Goal: Information Seeking & Learning: Check status

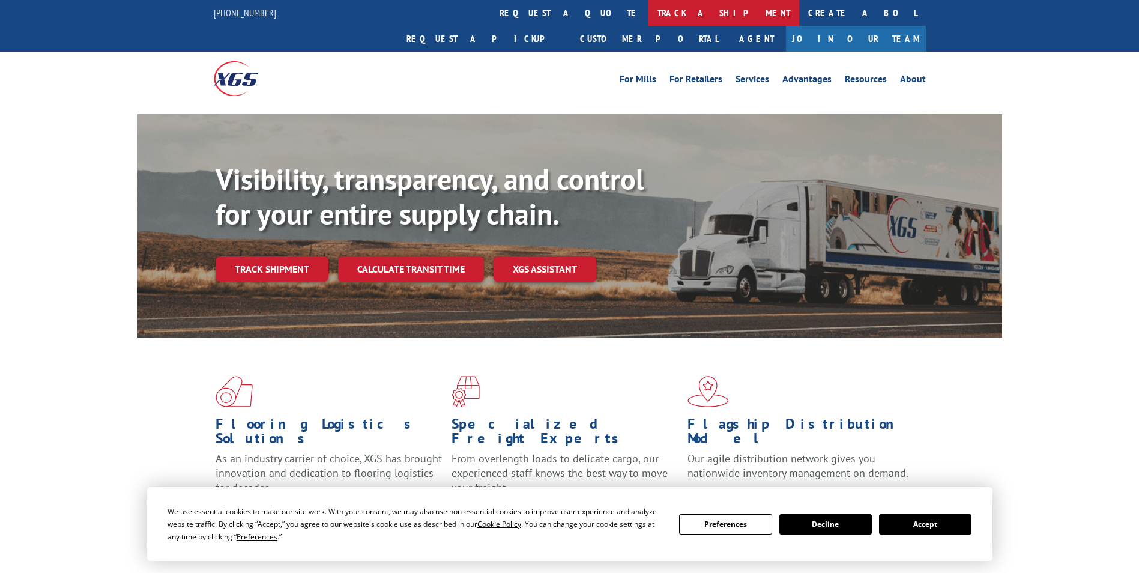
click at [648, 1] on link "track a shipment" at bounding box center [723, 13] width 151 height 26
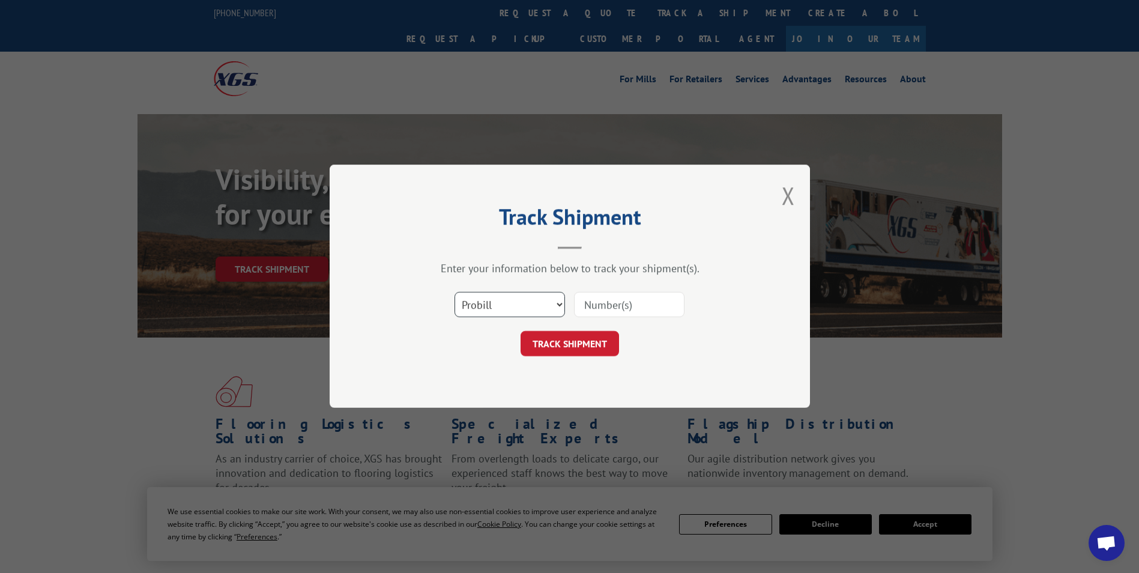
click at [504, 297] on select "Select category... Probill BOL PO" at bounding box center [509, 304] width 110 height 25
select select "bol"
click at [454, 292] on select "Select category... Probill BOL PO" at bounding box center [509, 304] width 110 height 25
click at [591, 309] on input at bounding box center [629, 304] width 110 height 25
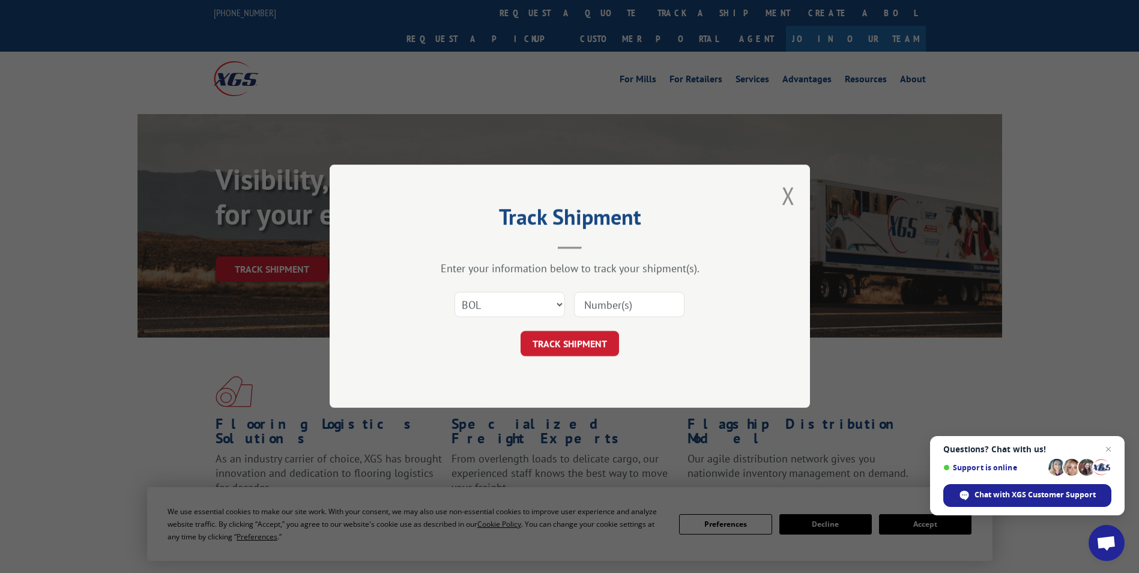
paste input "535252"
type input "535252"
click at [593, 345] on button "TRACK SHIPMENT" at bounding box center [570, 343] width 98 height 25
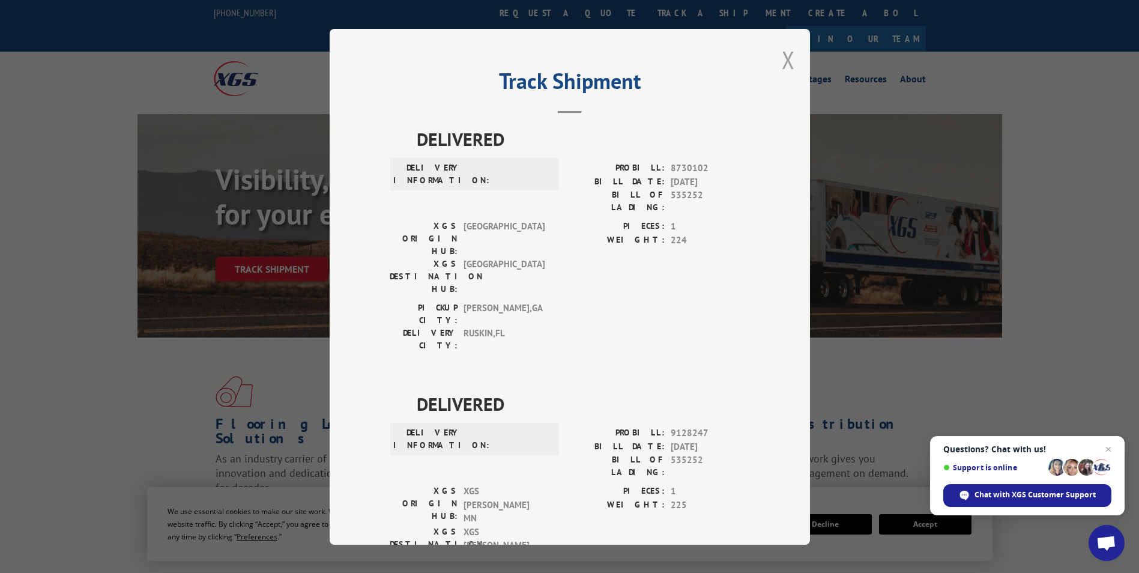
click at [784, 62] on button "Close modal" at bounding box center [788, 60] width 13 height 32
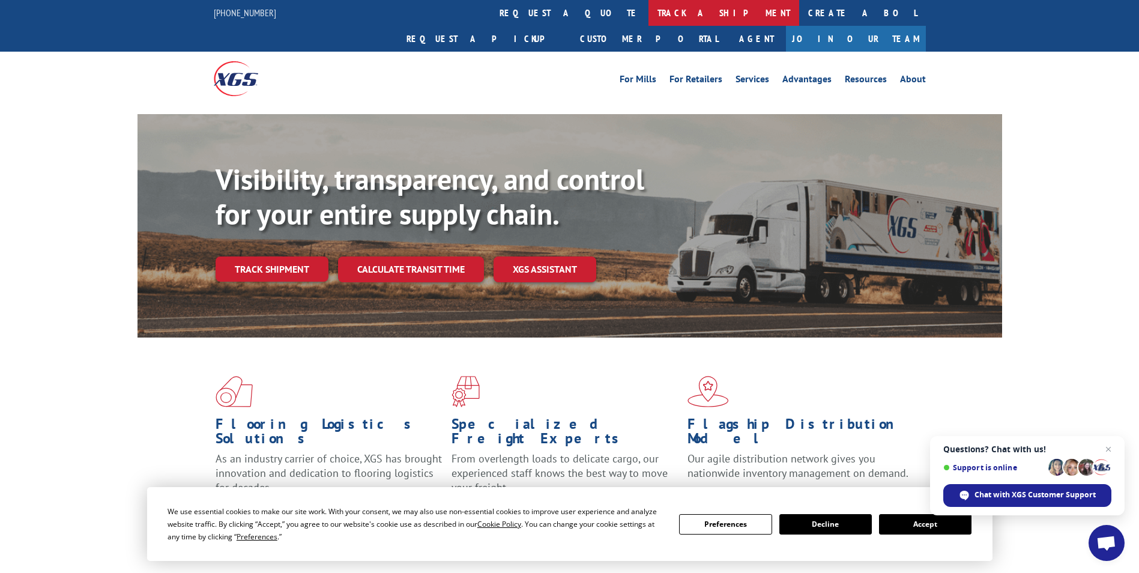
click at [648, 17] on link "track a shipment" at bounding box center [723, 13] width 151 height 26
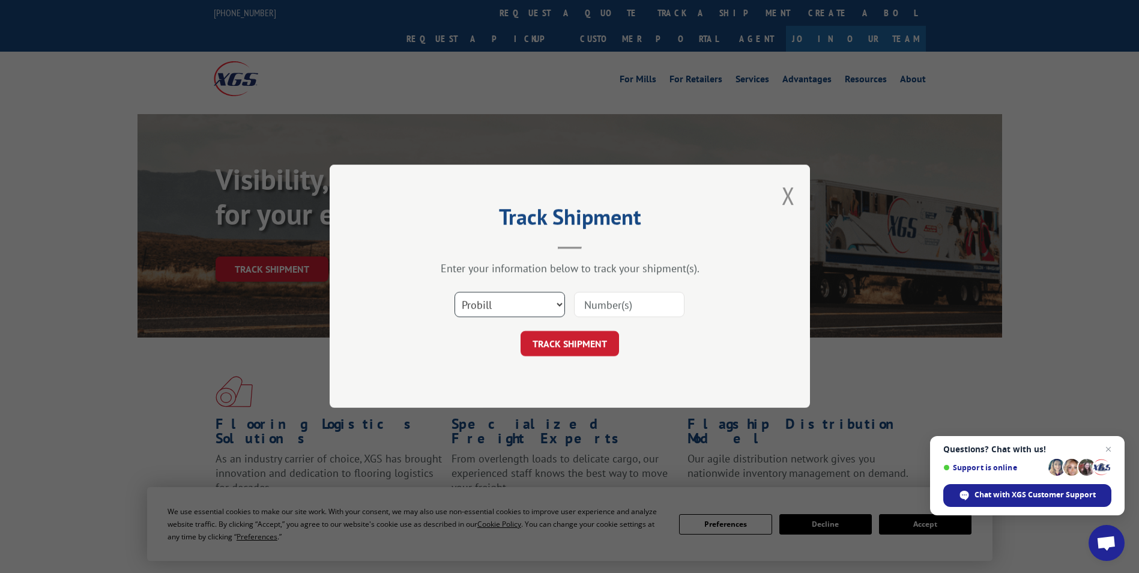
click at [498, 297] on select "Select category... Probill BOL PO" at bounding box center [509, 304] width 110 height 25
select select "bol"
click at [454, 292] on select "Select category... Probill BOL PO" at bounding box center [509, 304] width 110 height 25
click at [597, 302] on input at bounding box center [629, 304] width 110 height 25
paste input "535252"
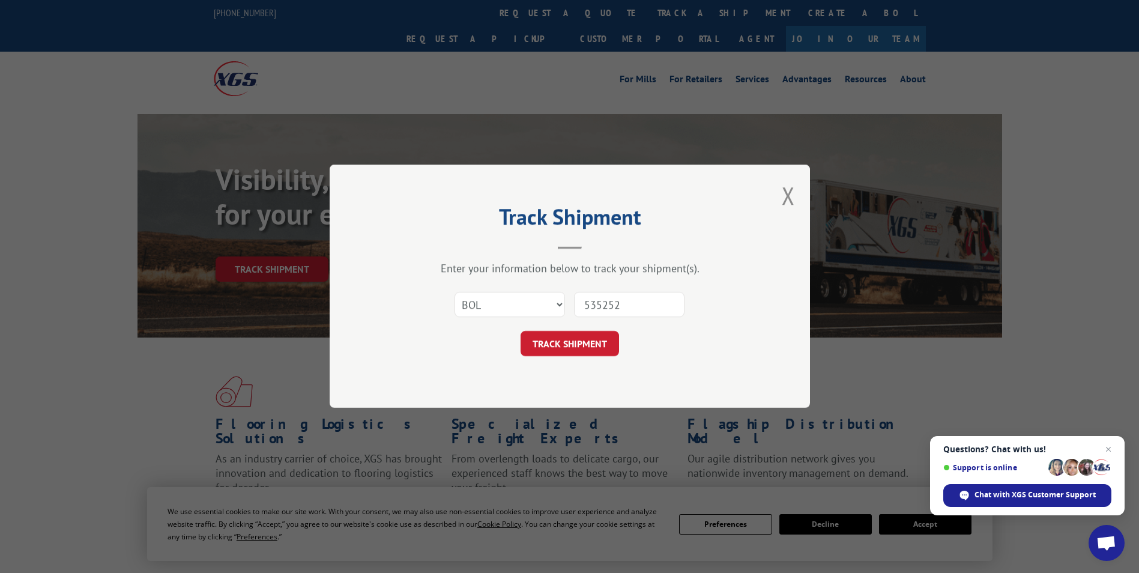
click at [584, 302] on input "535252" at bounding box center [629, 304] width 110 height 25
click at [627, 300] on input "535252" at bounding box center [629, 304] width 110 height 25
type input "5"
paste input "5569308"
type input "5569308"
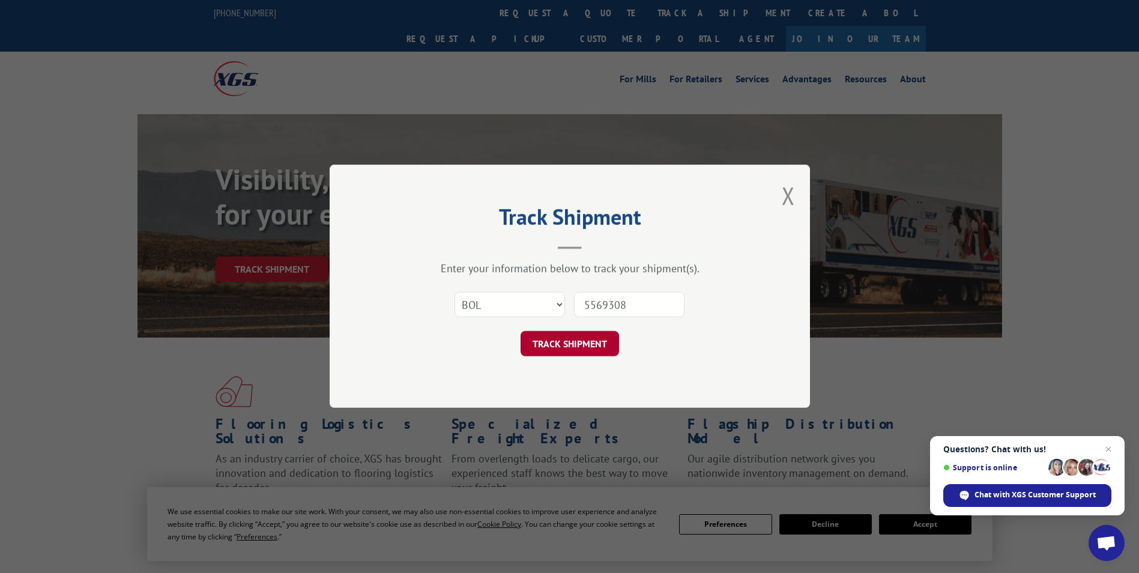
click at [578, 342] on button "TRACK SHIPMENT" at bounding box center [570, 343] width 98 height 25
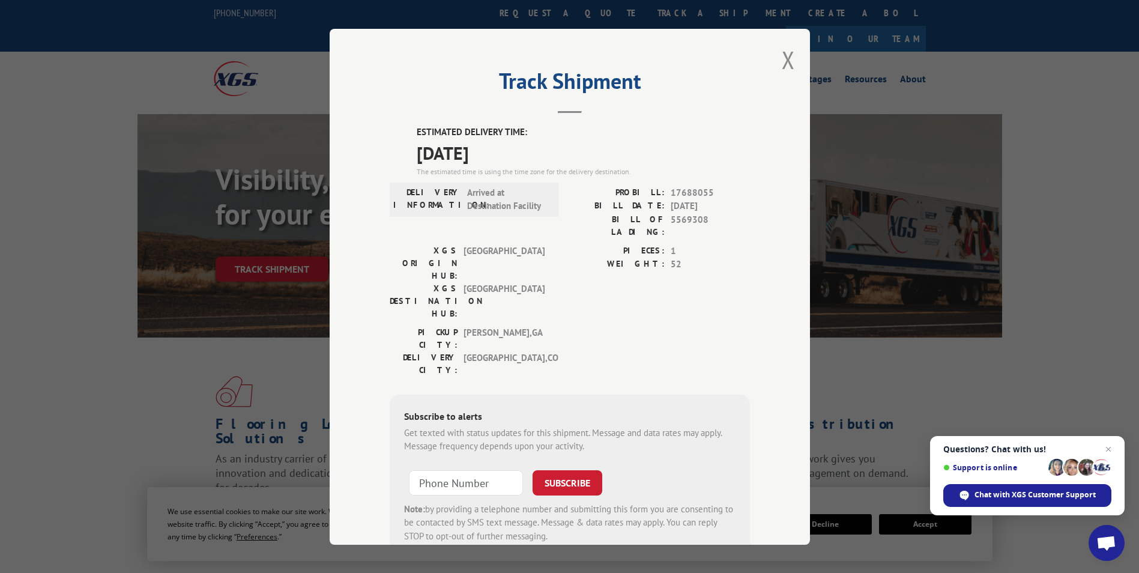
drag, startPoint x: 423, startPoint y: 130, endPoint x: 527, endPoint y: 149, distance: 105.6
click at [527, 149] on div "ESTIMATED DELIVERY TIME: [DATE] The estimated time is using the time zone for t…" at bounding box center [583, 151] width 333 height 52
drag, startPoint x: 527, startPoint y: 149, endPoint x: 448, endPoint y: 140, distance: 78.6
copy div "ESTIMATED DELIVERY TIME: [DATE]"
click at [782, 58] on button "Close modal" at bounding box center [788, 60] width 13 height 32
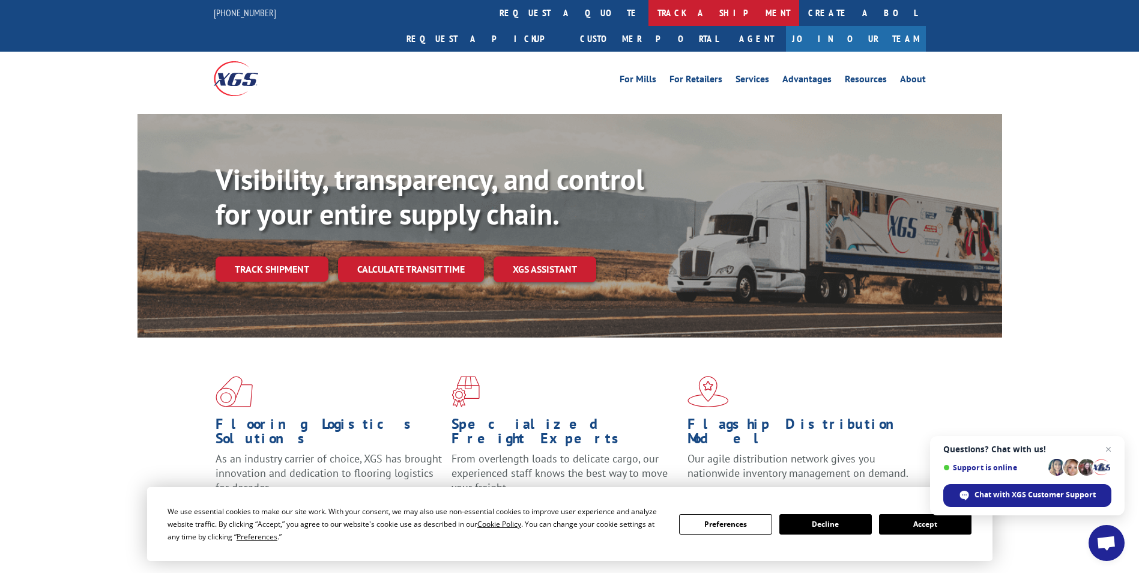
click at [648, 7] on link "track a shipment" at bounding box center [723, 13] width 151 height 26
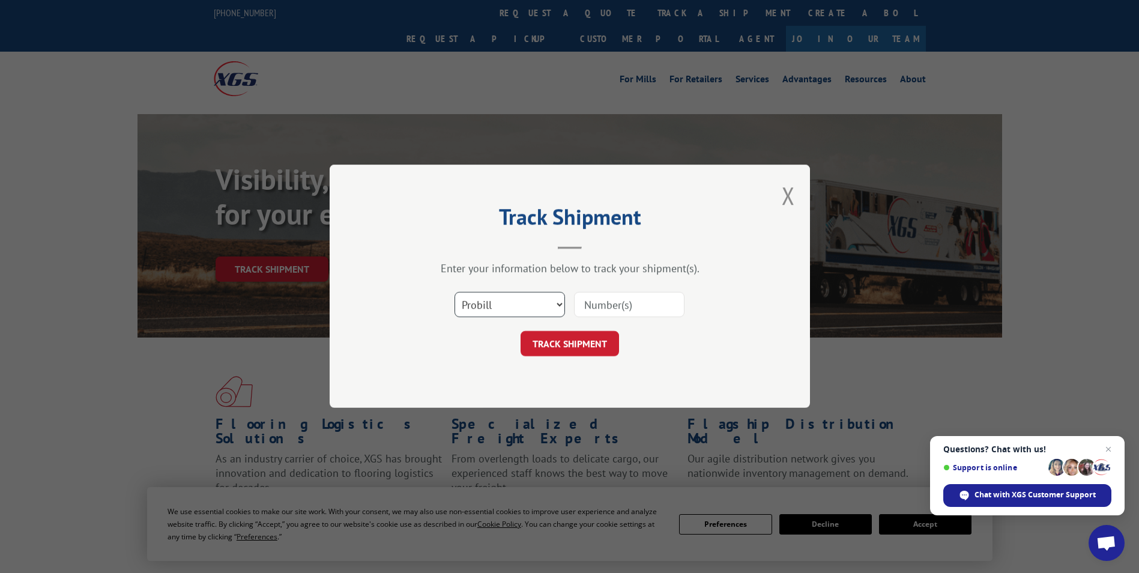
click at [525, 305] on select "Select category... Probill BOL PO" at bounding box center [509, 304] width 110 height 25
click at [454, 292] on select "Select category... Probill BOL PO" at bounding box center [509, 304] width 110 height 25
click at [494, 301] on select "Select category... Probill BOL PO" at bounding box center [509, 304] width 110 height 25
select select "bol"
click at [454, 292] on select "Select category... Probill BOL PO" at bounding box center [509, 304] width 110 height 25
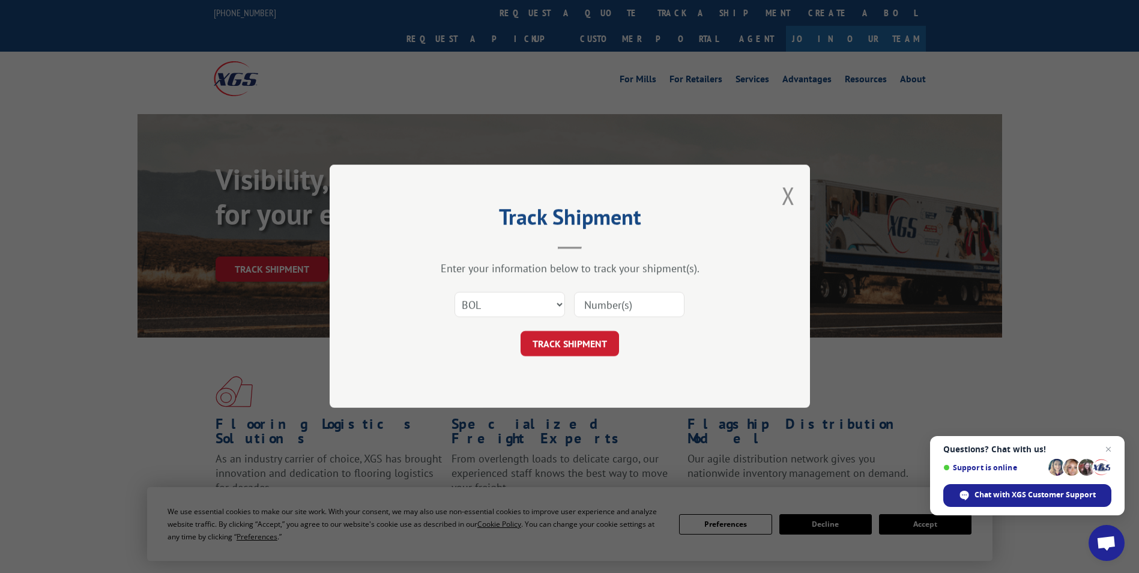
click at [605, 299] on input at bounding box center [629, 304] width 110 height 25
paste input "7069171"
type input "7069171"
click at [590, 340] on button "TRACK SHIPMENT" at bounding box center [570, 343] width 98 height 25
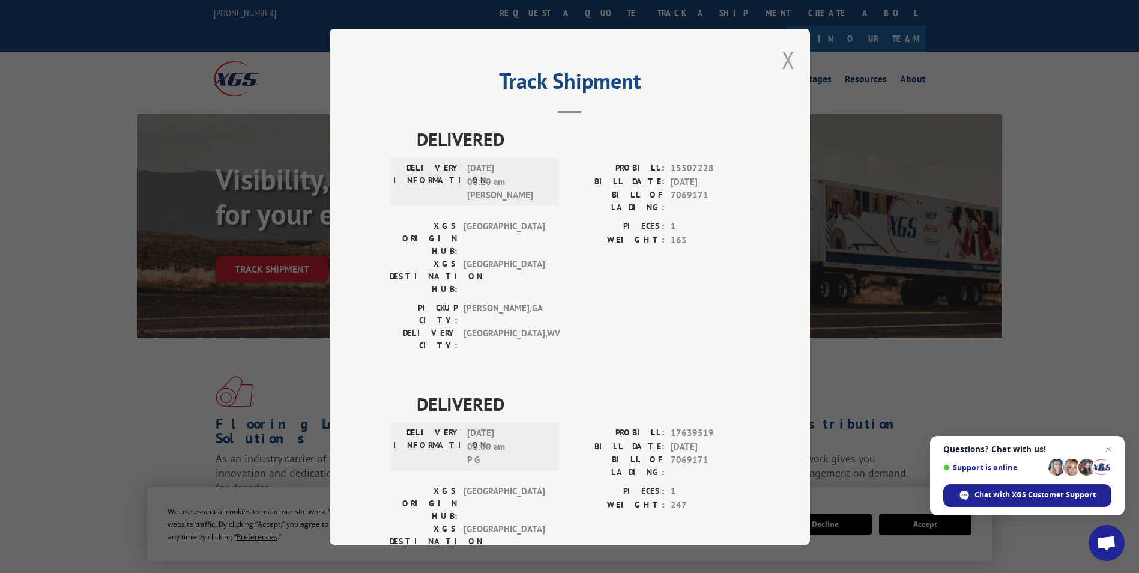
click at [785, 59] on button "Close modal" at bounding box center [788, 60] width 13 height 32
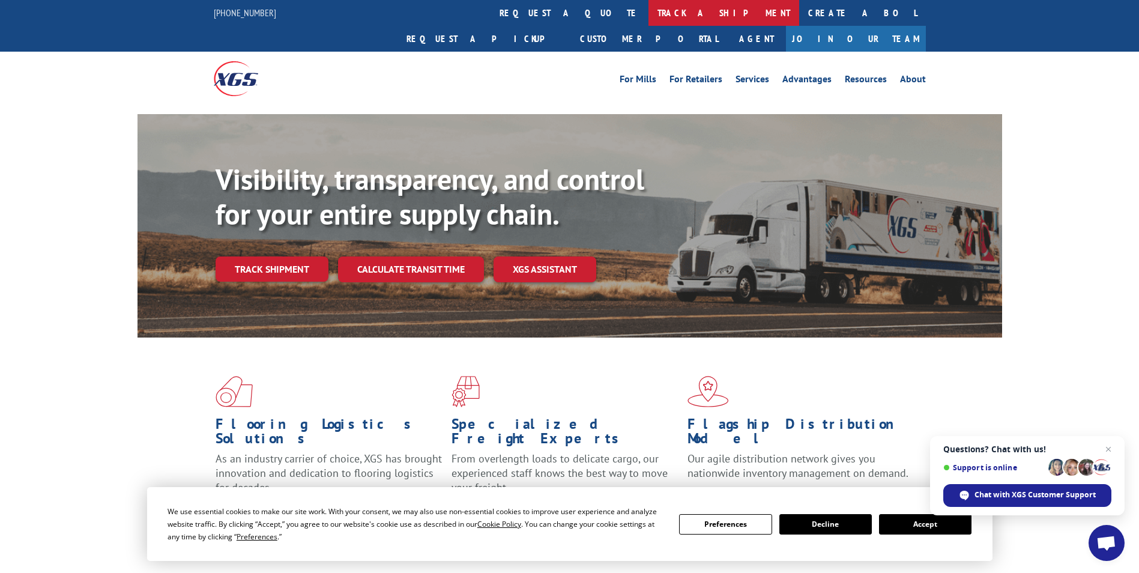
click at [648, 13] on link "track a shipment" at bounding box center [723, 13] width 151 height 26
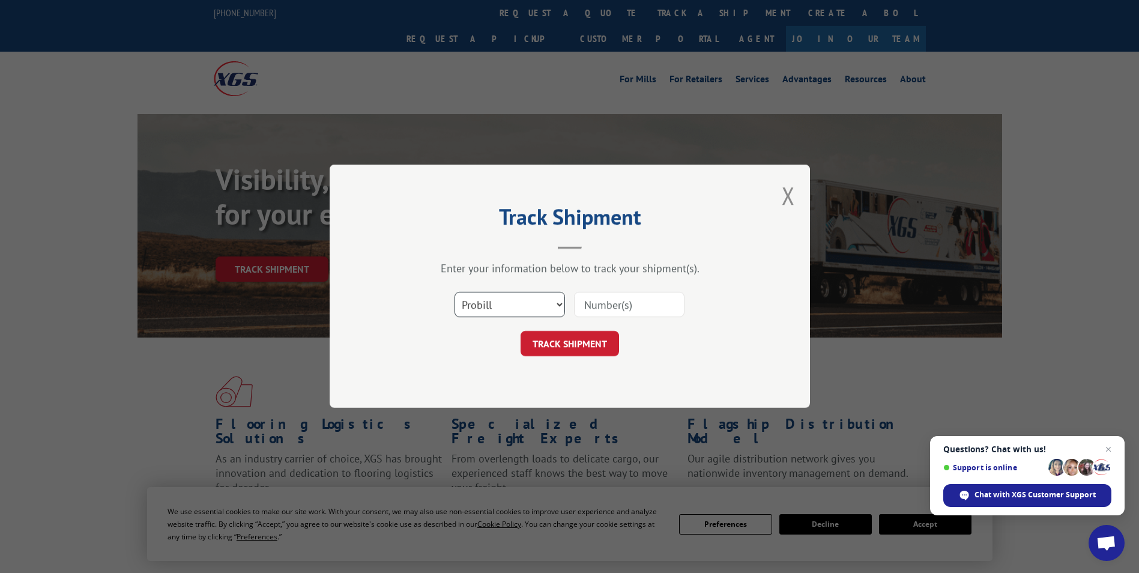
click at [500, 308] on select "Select category... Probill BOL PO" at bounding box center [509, 304] width 110 height 25
select select "bol"
click at [454, 292] on select "Select category... Probill BOL PO" at bounding box center [509, 304] width 110 height 25
click at [594, 306] on input at bounding box center [629, 304] width 110 height 25
paste input "476358"
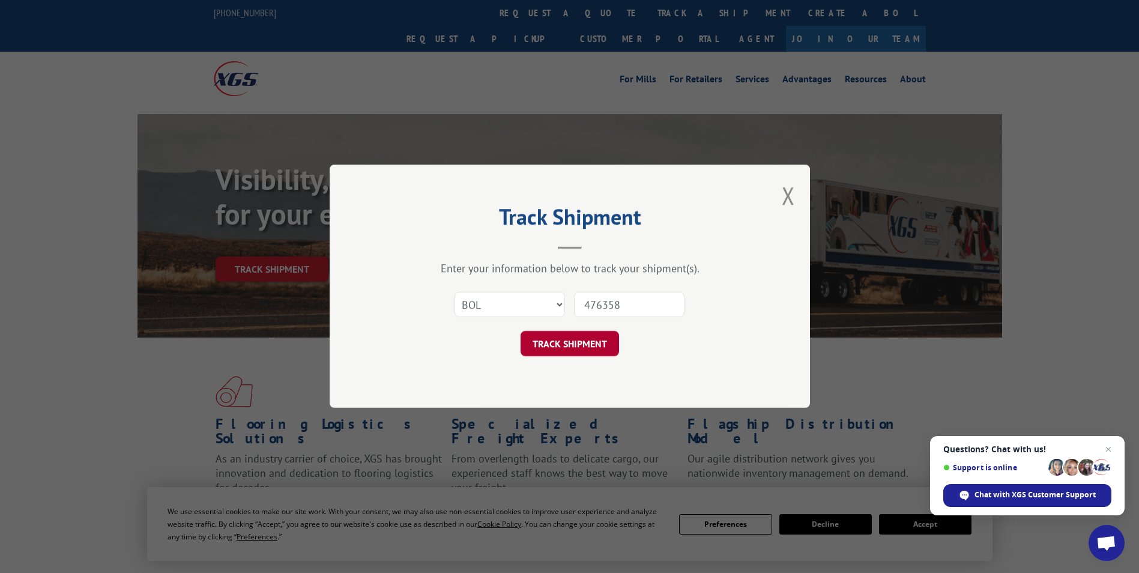
type input "476358"
click at [553, 345] on button "TRACK SHIPMENT" at bounding box center [570, 343] width 98 height 25
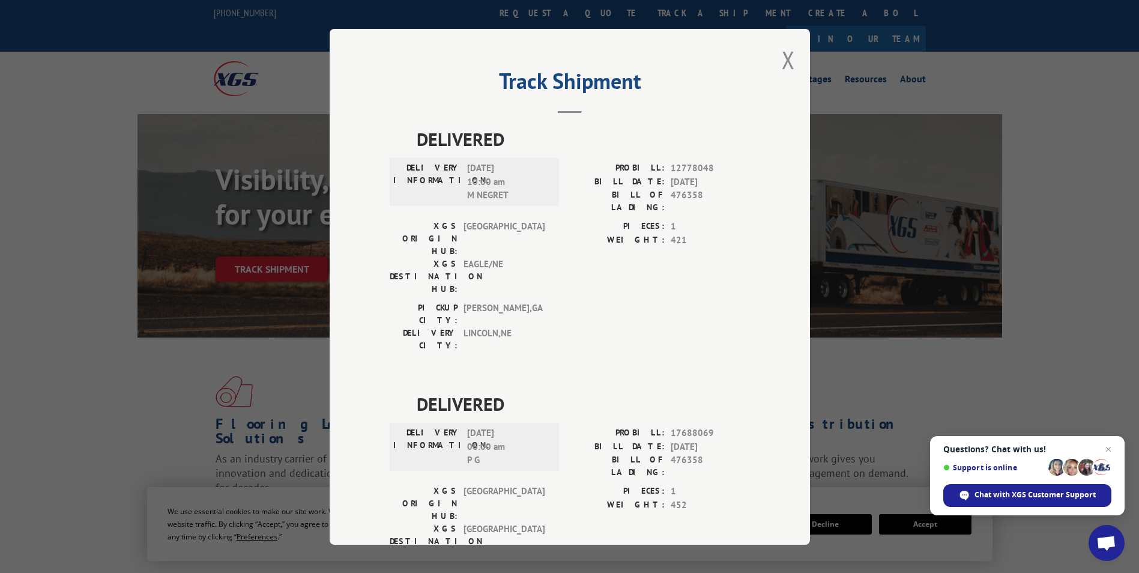
scroll to position [25, 0]
